Goal: Task Accomplishment & Management: Use online tool/utility

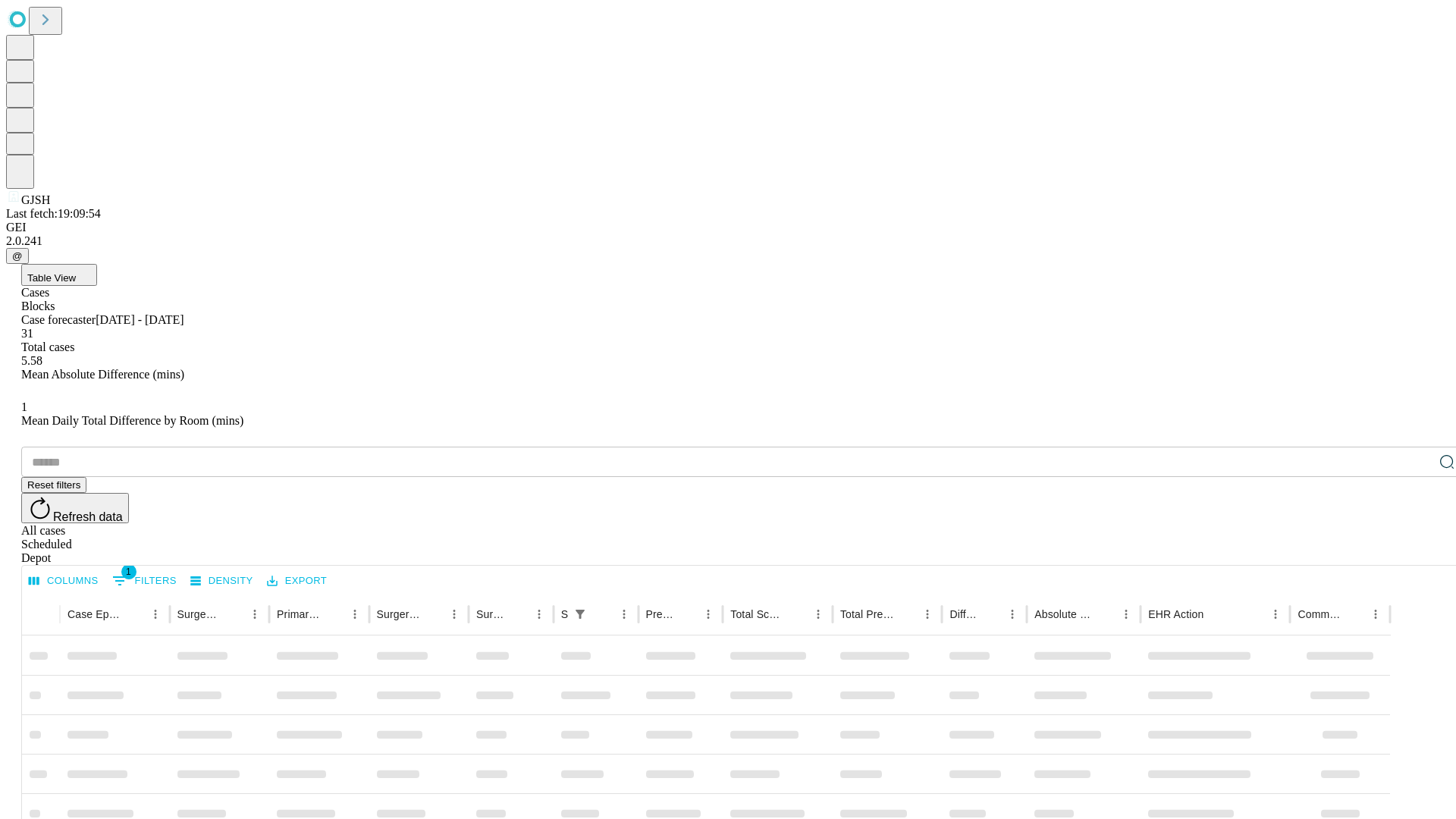
click at [1416, 551] on div "Depot" at bounding box center [743, 558] width 1443 height 14
